Goal: Transaction & Acquisition: Purchase product/service

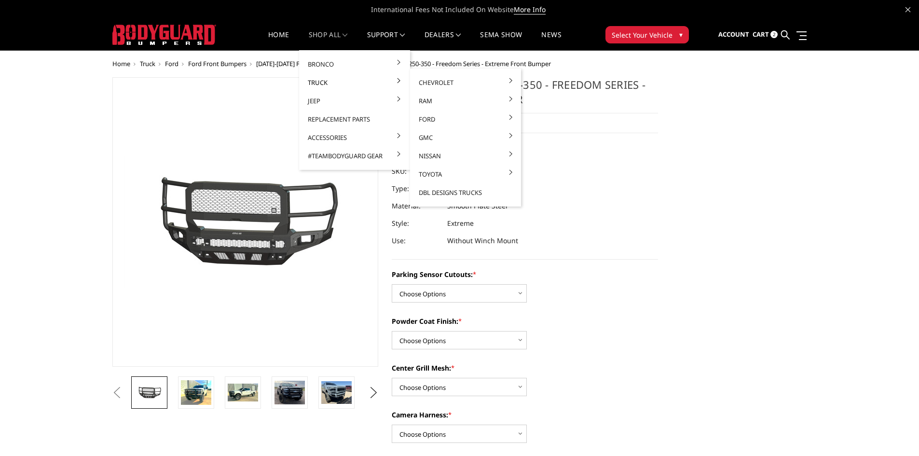
click at [316, 79] on link "Truck" at bounding box center [354, 82] width 103 height 18
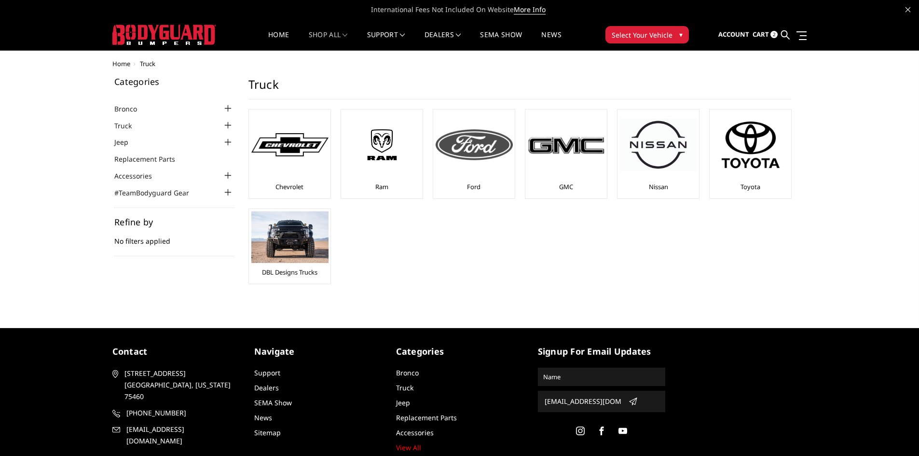
click at [437, 153] on img at bounding box center [474, 144] width 77 height 31
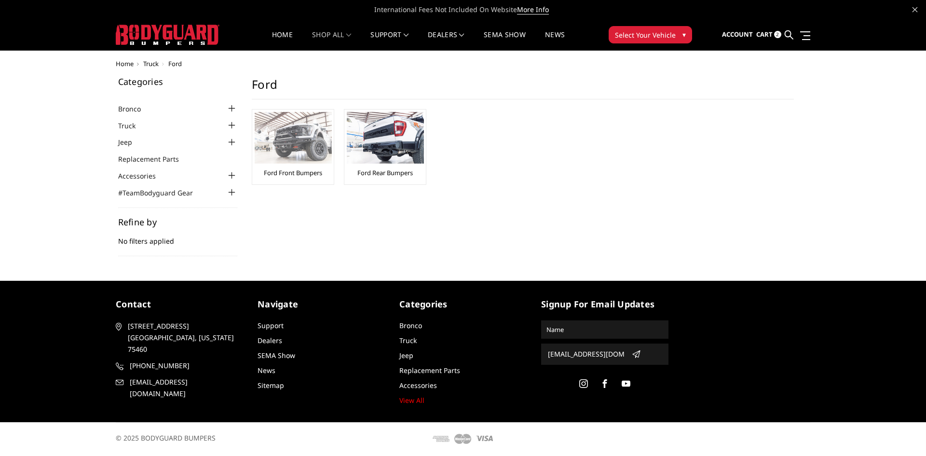
click at [277, 139] on img at bounding box center [293, 138] width 77 height 52
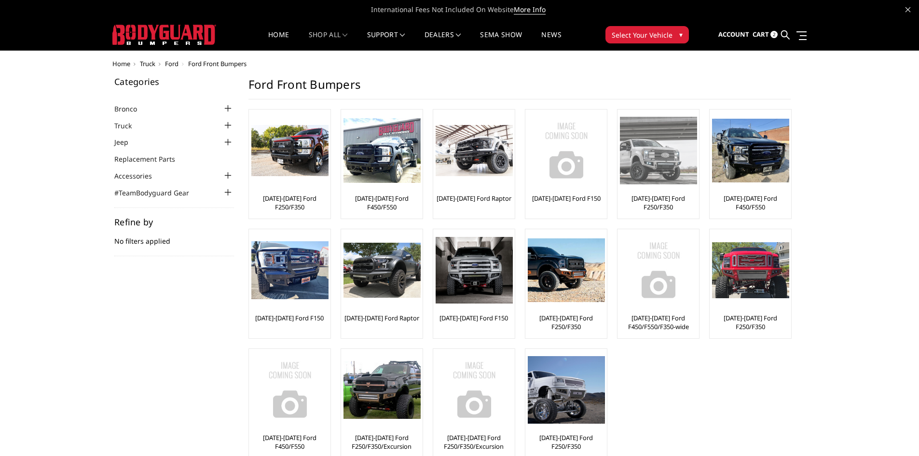
click at [672, 158] on img at bounding box center [658, 150] width 77 height 67
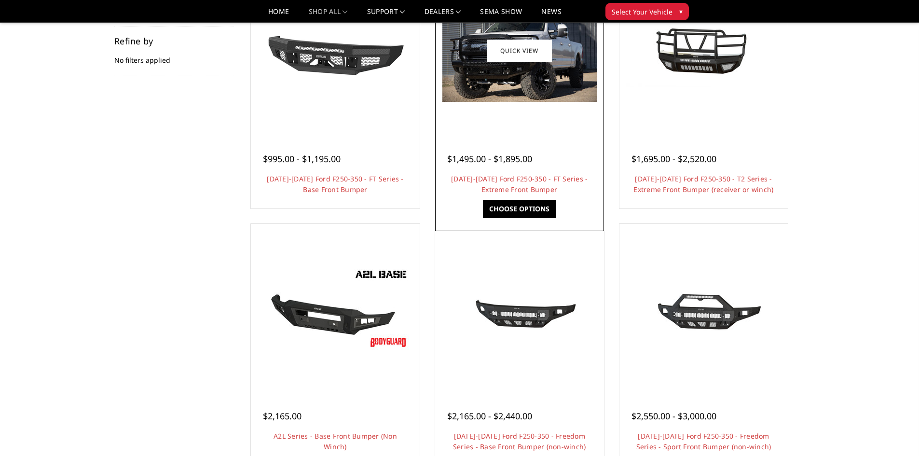
scroll to position [96, 0]
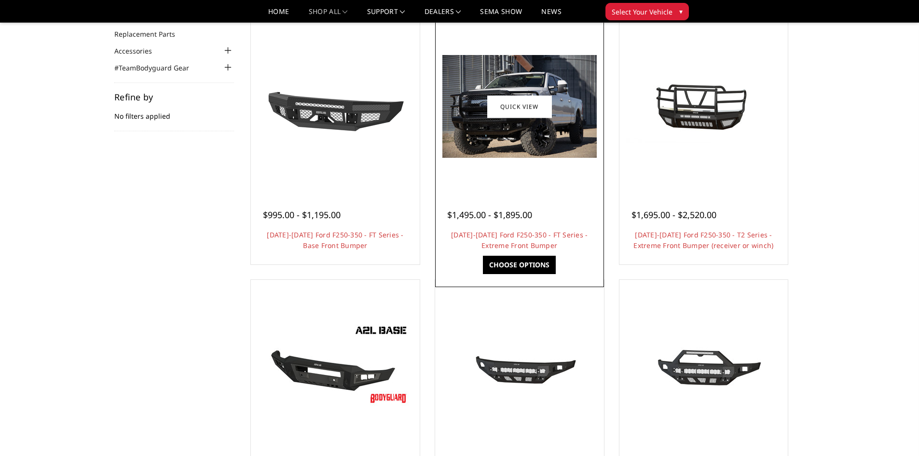
click at [519, 136] on img at bounding box center [519, 106] width 154 height 103
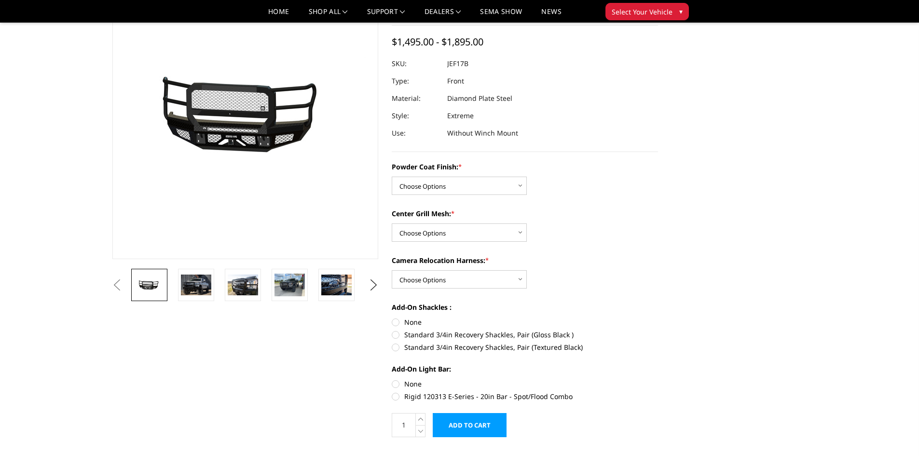
scroll to position [96, 0]
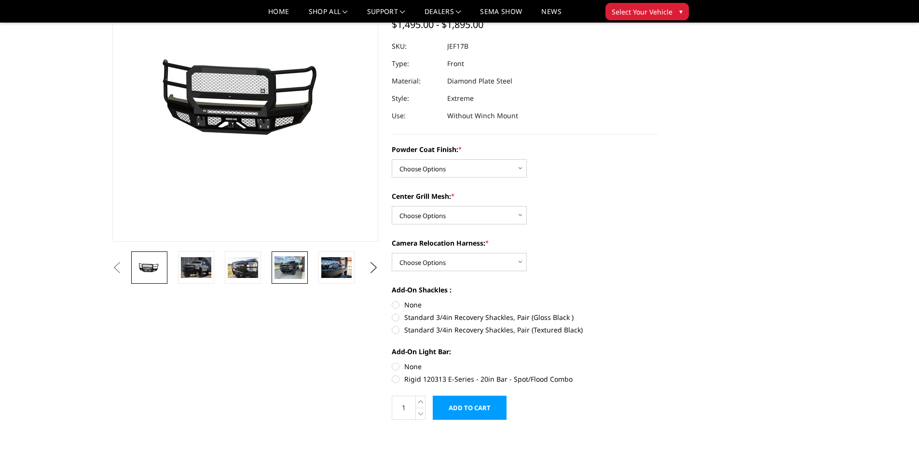
click at [286, 262] on img at bounding box center [290, 267] width 30 height 23
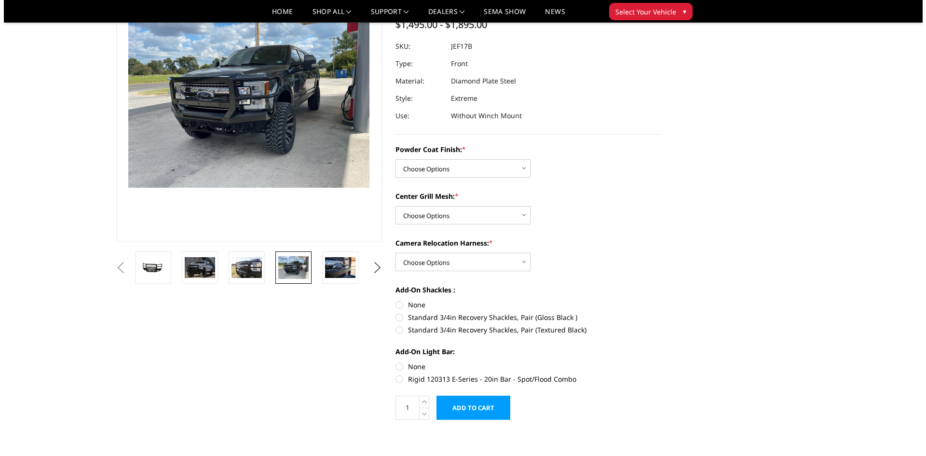
scroll to position [64, 0]
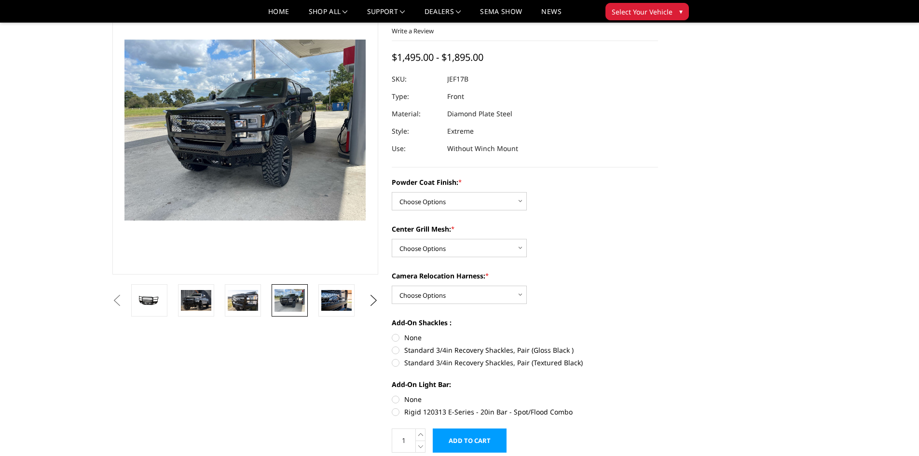
click at [178, 135] on img at bounding box center [336, 127] width 618 height 463
